Goal: Register for event/course

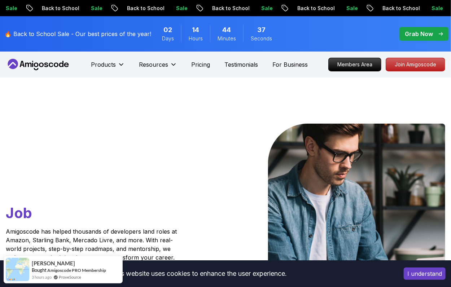
click at [405, 272] on button "I understand" at bounding box center [425, 274] width 42 height 12
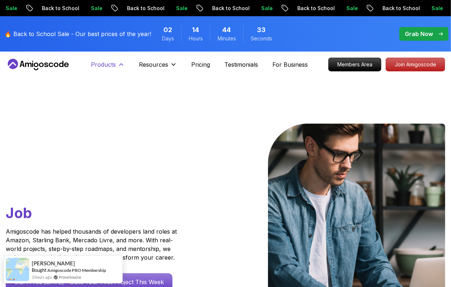
click at [114, 65] on p "Products" at bounding box center [103, 64] width 25 height 9
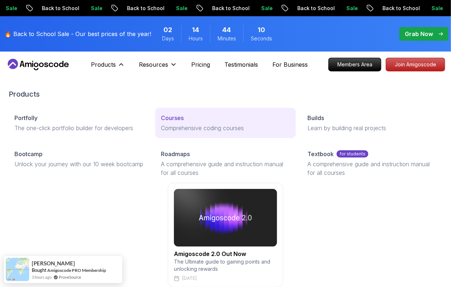
click at [168, 121] on p "Courses" at bounding box center [172, 118] width 23 height 9
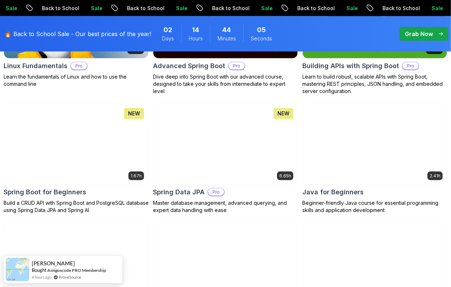
scroll to position [361, 0]
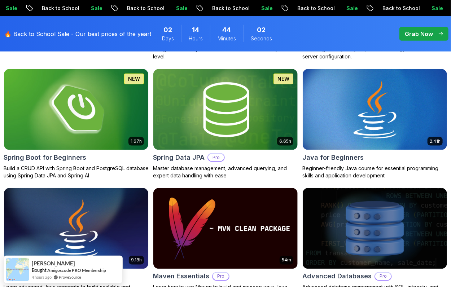
click at [30, 172] on p "Build a CRUD API with Spring Boot and PostgreSQL database using Spring Data JPA…" at bounding box center [76, 172] width 145 height 14
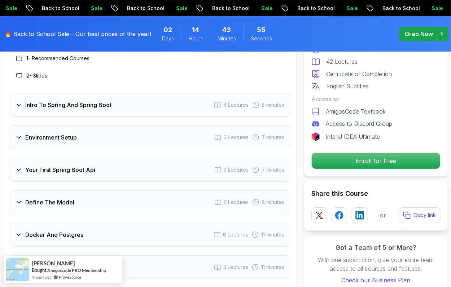
scroll to position [1010, 0]
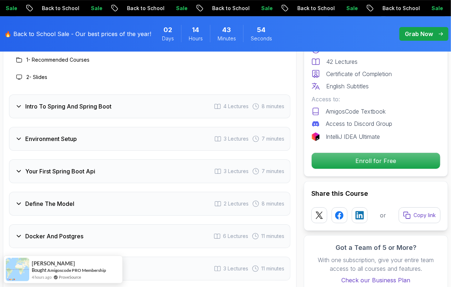
click at [20, 102] on div "Intro To Spring And Spring Boot 4 Lectures 8 minutes" at bounding box center [149, 107] width 281 height 24
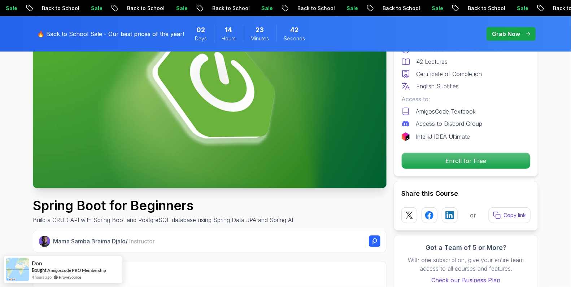
scroll to position [0, 0]
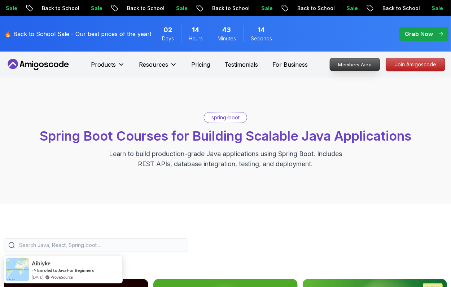
click at [358, 66] on p "Members Area" at bounding box center [355, 64] width 50 height 12
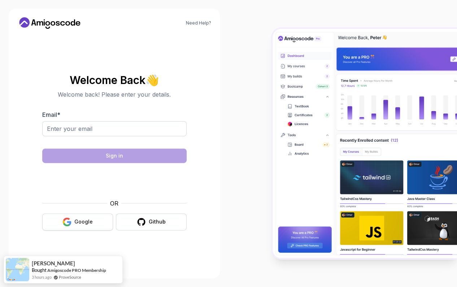
click at [83, 222] on div "Google" at bounding box center [83, 221] width 18 height 7
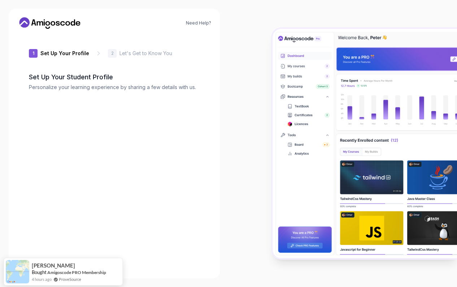
type input "eagerbeetle7ceb0"
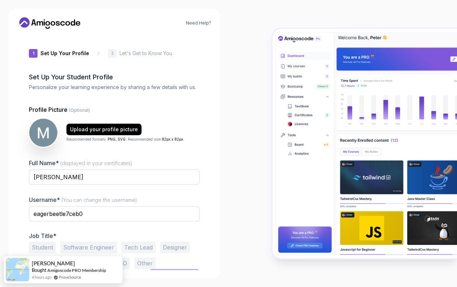
scroll to position [13, 0]
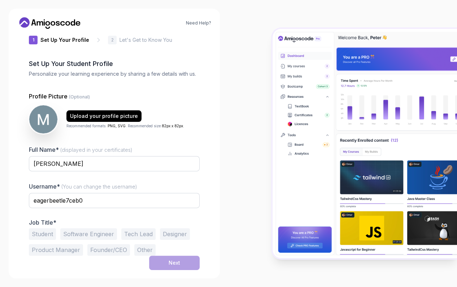
click at [67, 67] on h2 "Set Up Your Student Profile" at bounding box center [114, 64] width 171 height 10
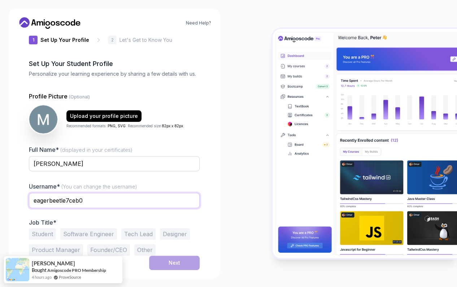
click at [101, 201] on input "eagerbeetle7ceb0" at bounding box center [114, 200] width 171 height 15
click at [100, 201] on input "eagerbeetle7ceb0" at bounding box center [114, 200] width 171 height 15
click at [80, 222] on p "Job Title*" at bounding box center [114, 222] width 171 height 7
click at [64, 200] on input "eagerbeetle7ceb0" at bounding box center [114, 200] width 171 height 15
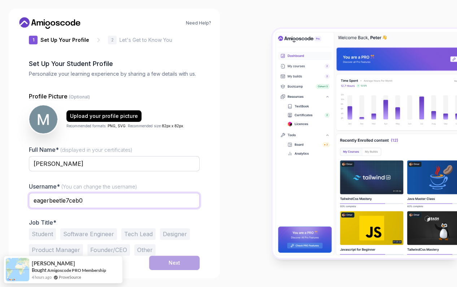
click at [64, 200] on input "eagerbeetle7ceb0" at bounding box center [114, 200] width 171 height 15
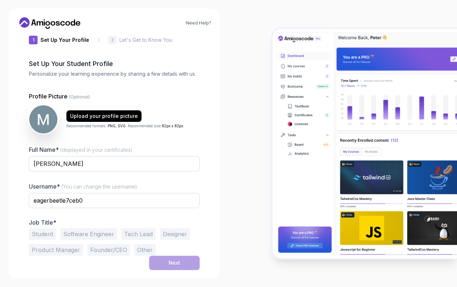
click at [212, 192] on div "Need Help? 1 Set Up Your Profile 1 Set Up Your Profile 2 Let's Get to Know You …" at bounding box center [114, 144] width 211 height 270
click at [43, 232] on button "Student" at bounding box center [42, 234] width 27 height 12
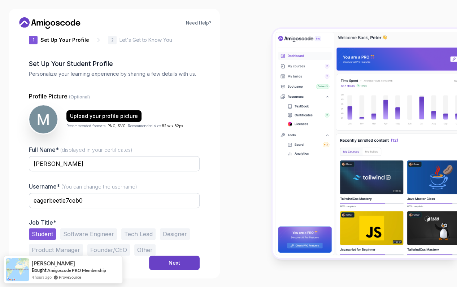
click at [57, 226] on div "Job Title* Student Software Engineer Tech Lead Designer Product Manager Founder…" at bounding box center [114, 237] width 171 height 37
click at [176, 261] on div "Next" at bounding box center [175, 262] width 12 height 7
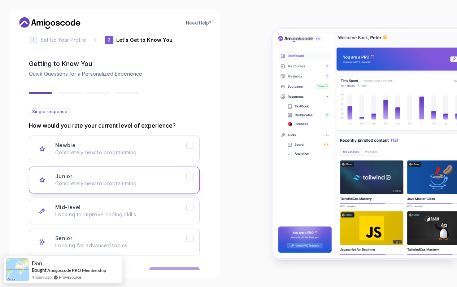
click at [140, 182] on p "Completely new to programming." at bounding box center [120, 183] width 131 height 7
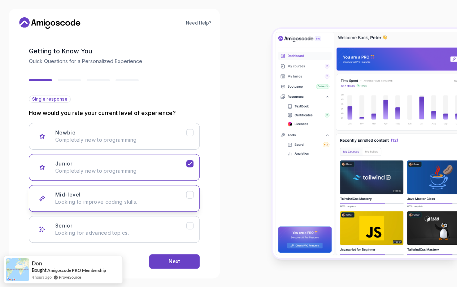
scroll to position [36, 0]
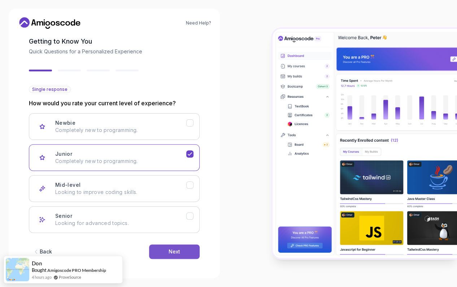
click at [167, 254] on button "Next" at bounding box center [174, 252] width 51 height 14
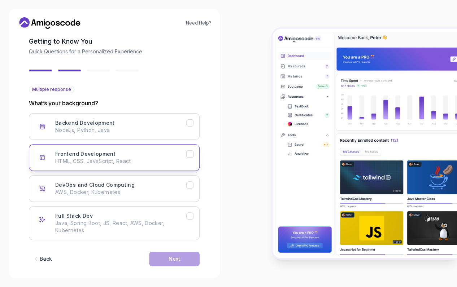
click at [188, 157] on button "Frontend Development HTML, CSS, JavaScript, React" at bounding box center [114, 157] width 171 height 27
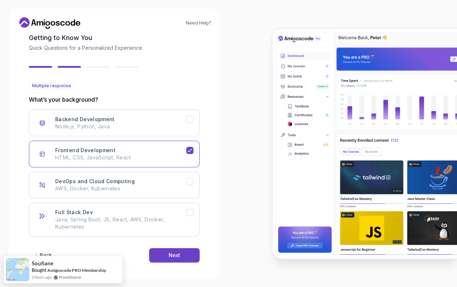
scroll to position [43, 0]
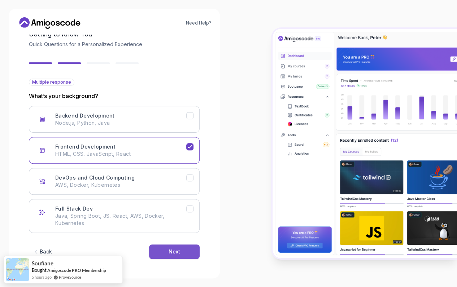
click at [170, 254] on div "Next" at bounding box center [175, 251] width 12 height 7
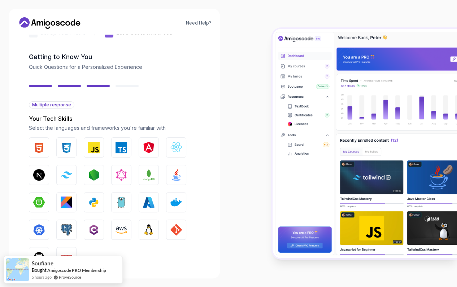
scroll to position [19, 0]
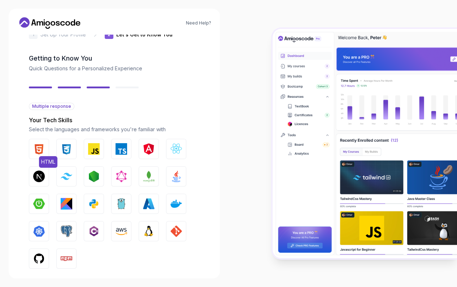
click at [44, 154] on img "button" at bounding box center [39, 149] width 12 height 12
click at [63, 151] on img "button" at bounding box center [67, 149] width 12 height 12
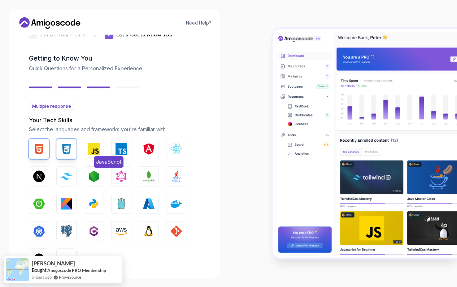
click at [92, 147] on img "button" at bounding box center [94, 149] width 12 height 12
click at [176, 149] on img "button" at bounding box center [176, 149] width 12 height 12
click at [73, 179] on button "Tailwind CSS" at bounding box center [66, 176] width 20 height 20
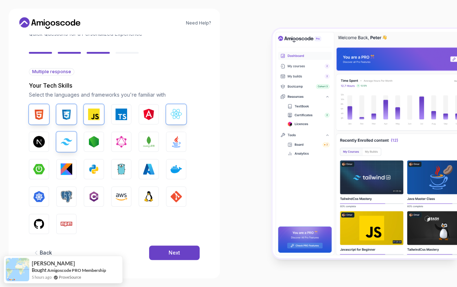
scroll to position [55, 0]
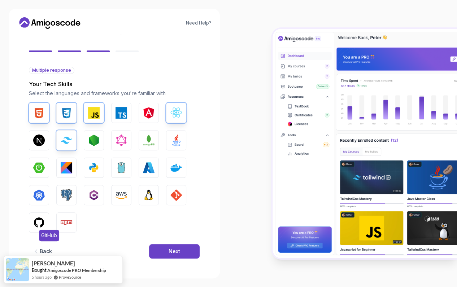
click at [37, 223] on img "button" at bounding box center [39, 223] width 12 height 12
click at [176, 193] on img "button" at bounding box center [176, 195] width 12 height 12
click at [36, 143] on img "button" at bounding box center [39, 141] width 12 height 12
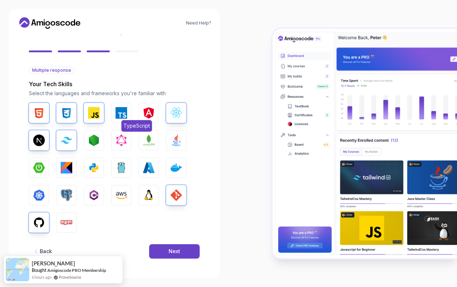
click at [118, 115] on img "button" at bounding box center [121, 113] width 12 height 12
click at [181, 241] on div "Back Next" at bounding box center [114, 252] width 171 height 38
click at [181, 245] on button "Next" at bounding box center [174, 251] width 51 height 14
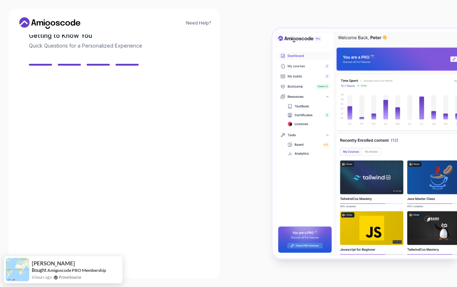
scroll to position [40, 0]
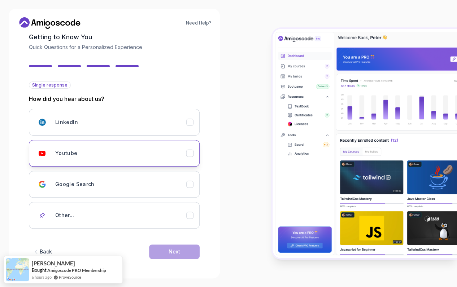
click at [128, 157] on div "Youtube" at bounding box center [120, 153] width 131 height 14
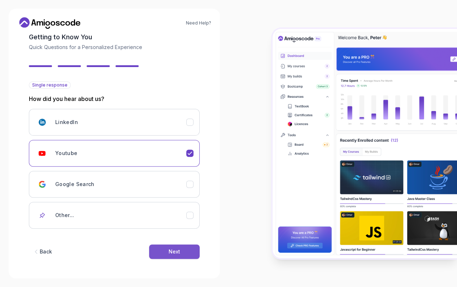
click at [169, 247] on button "Next" at bounding box center [174, 252] width 51 height 14
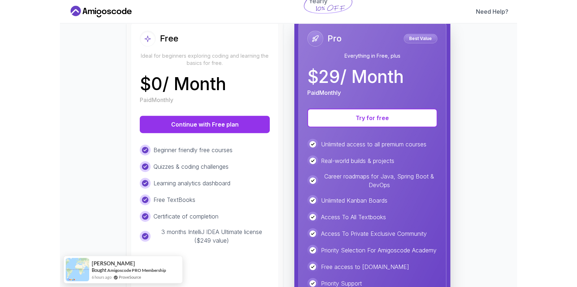
scroll to position [108, 0]
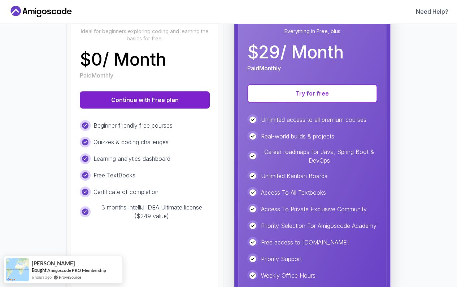
click at [158, 104] on button "Continue with Free plan" at bounding box center [145, 99] width 130 height 17
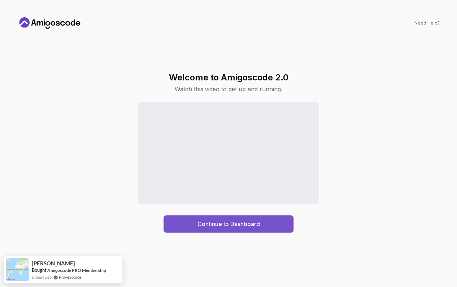
click at [221, 224] on div "Continue to Dashboard" at bounding box center [228, 224] width 62 height 9
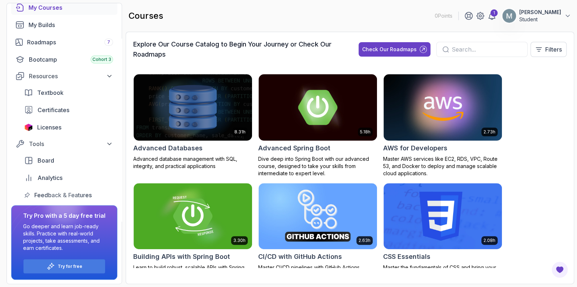
click at [456, 51] on input "text" at bounding box center [486, 49] width 70 height 9
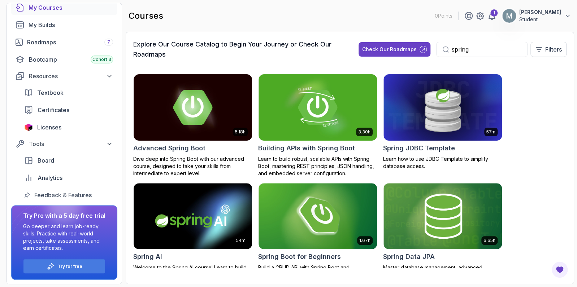
type input "spring"
